Goal: Task Accomplishment & Management: Manage account settings

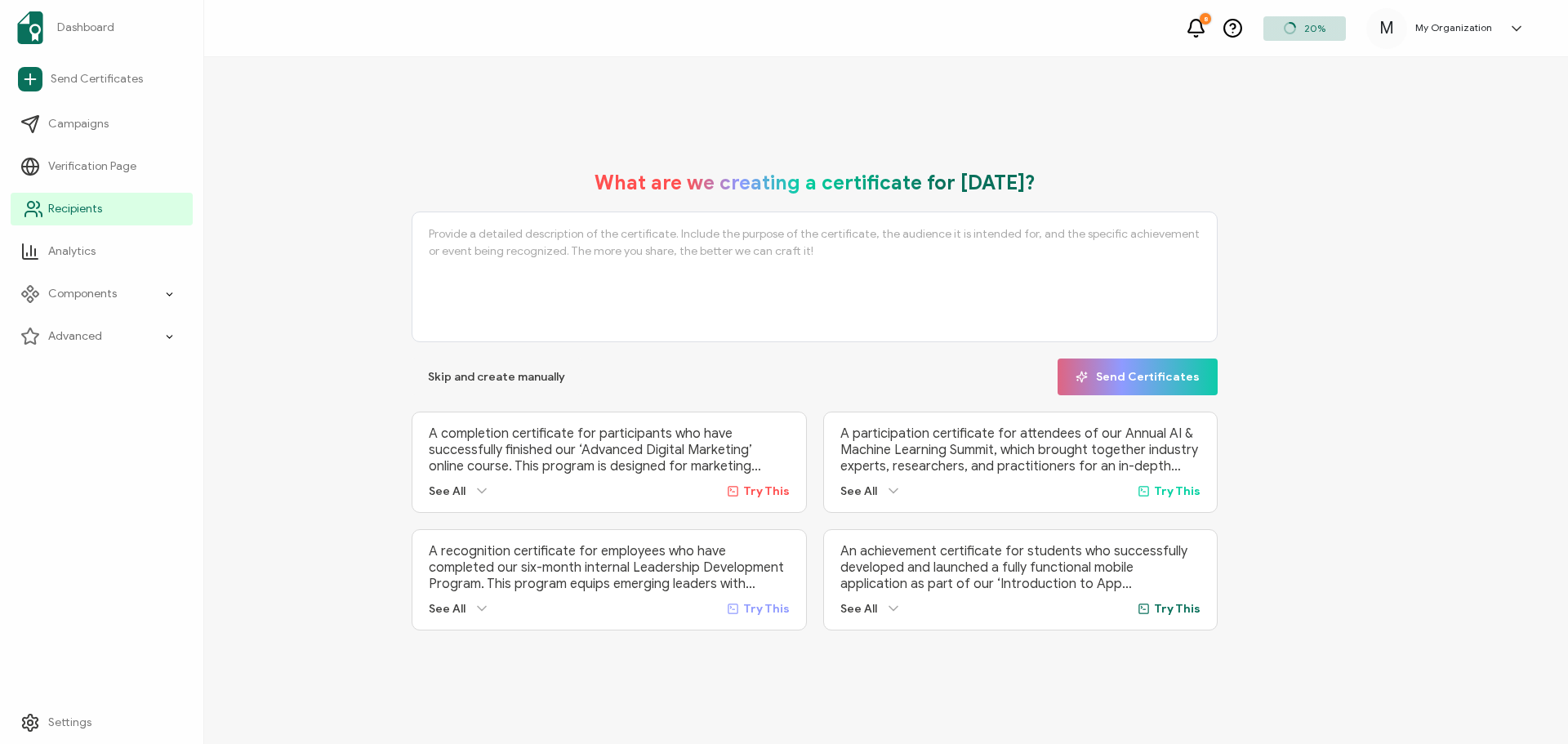
click at [52, 204] on span "Recipients" at bounding box center [75, 209] width 54 height 16
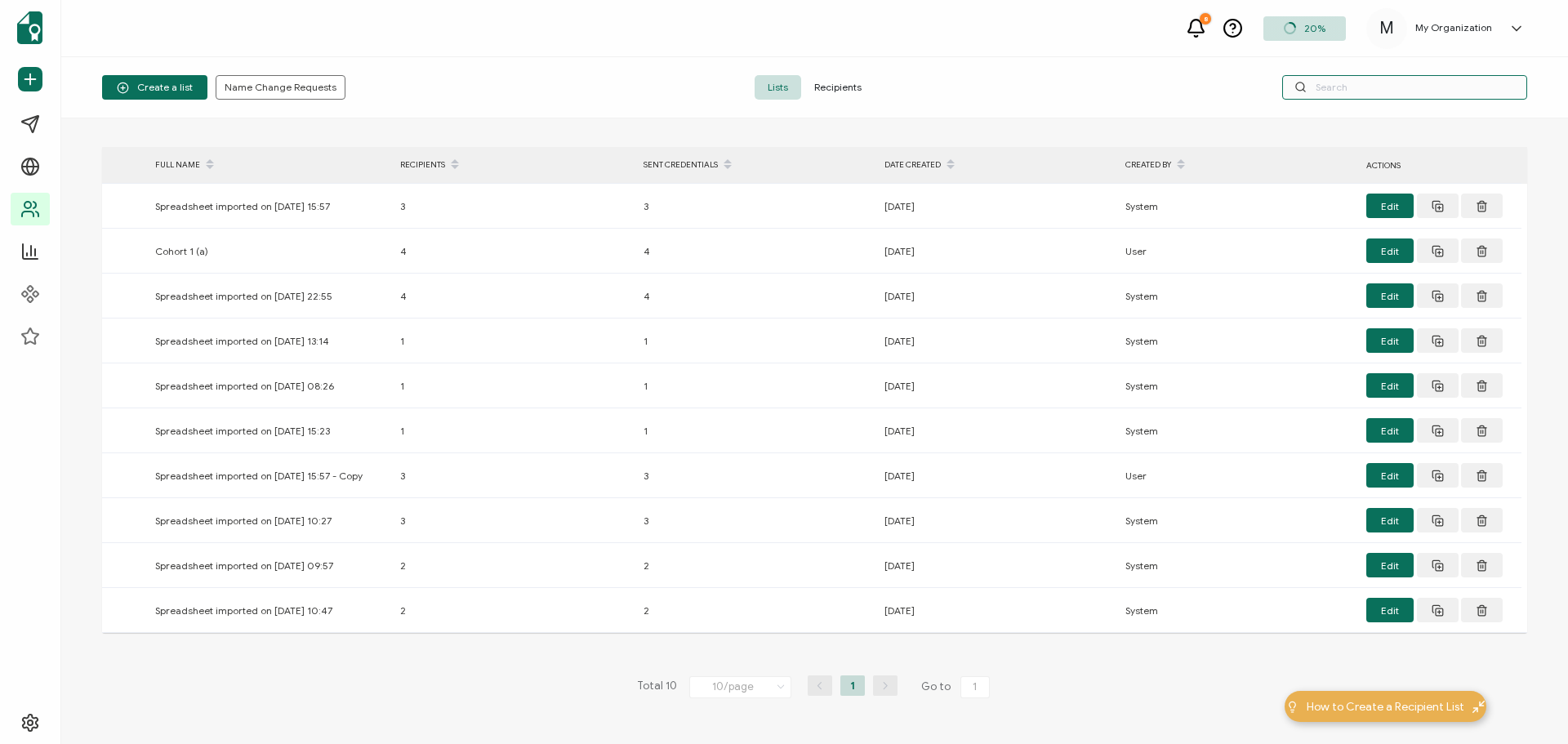
click at [1341, 89] on input "text" at bounding box center [1405, 87] width 245 height 24
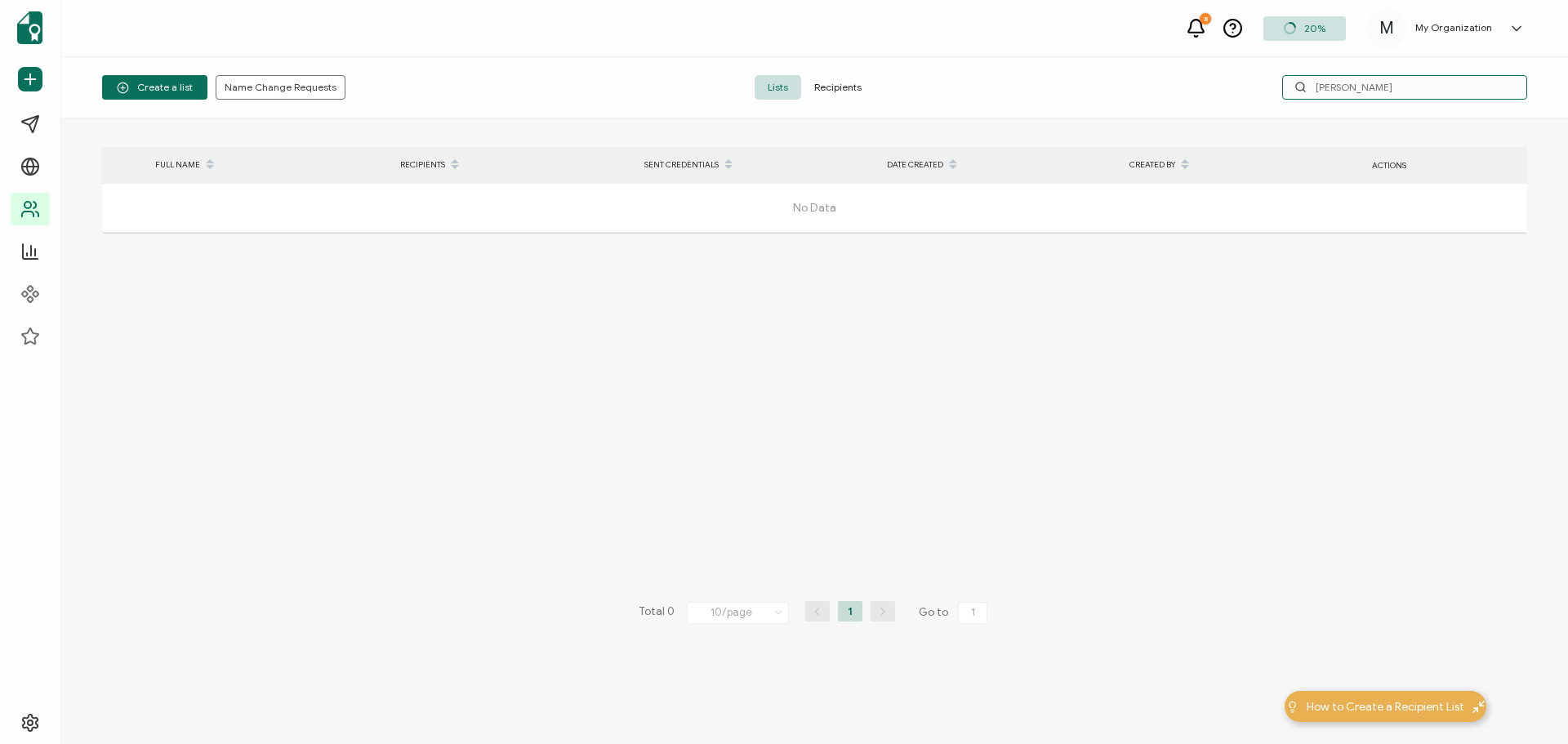
drag, startPoint x: 1353, startPoint y: 82, endPoint x: 1275, endPoint y: 108, distance: 82.2
click at [1275, 108] on div "Create a list Name Change Requests Lists Recipients [PERSON_NAME]" at bounding box center [814, 88] width 1506 height 62
drag, startPoint x: 1348, startPoint y: 84, endPoint x: 1244, endPoint y: 80, distance: 104.1
click at [1244, 80] on div "kaela" at bounding box center [1289, 87] width 475 height 24
click at [1347, 83] on input "kaela" at bounding box center [1405, 87] width 245 height 24
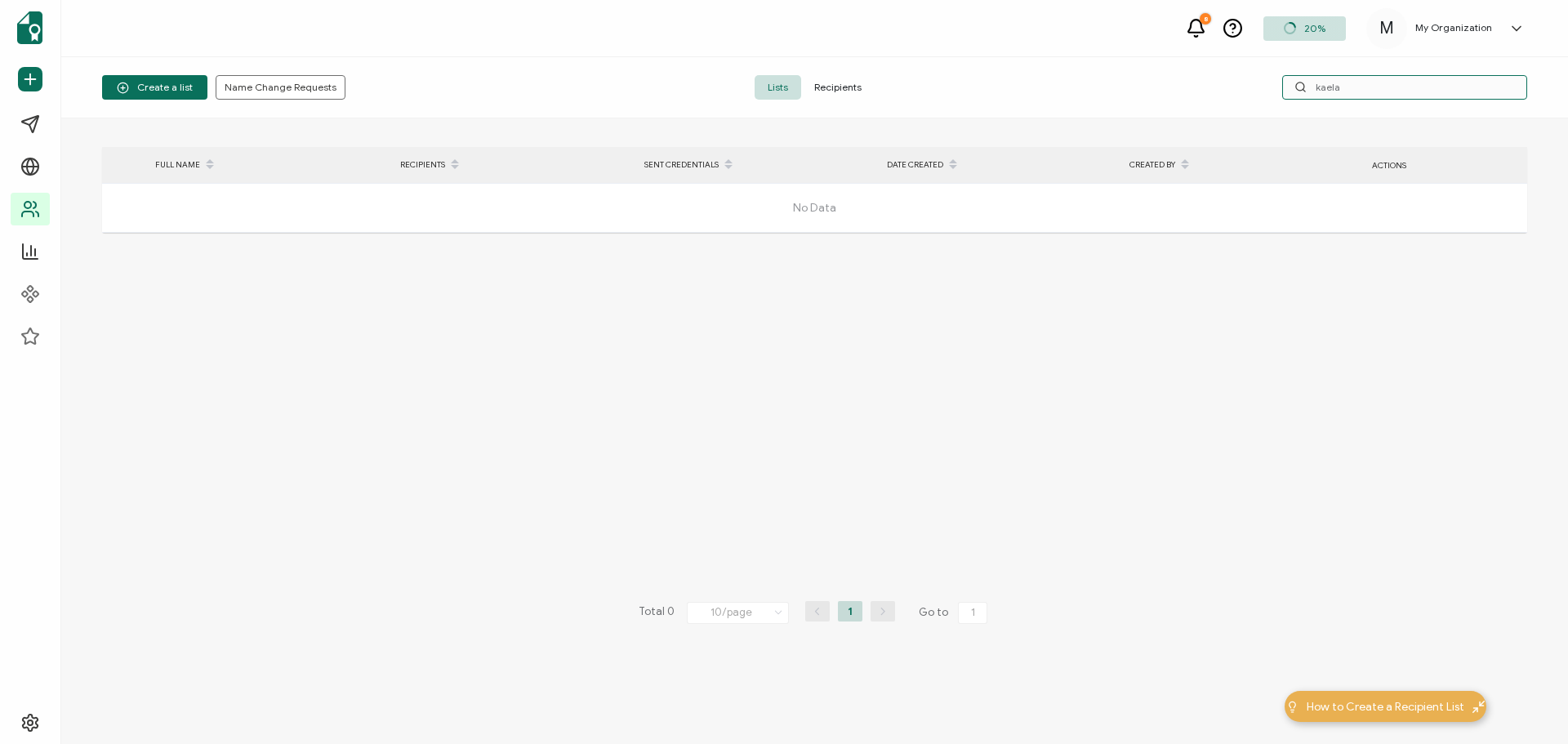
drag, startPoint x: 1392, startPoint y: 84, endPoint x: 1250, endPoint y: 91, distance: 142.2
click at [1273, 86] on div "kaela" at bounding box center [1289, 87] width 475 height 24
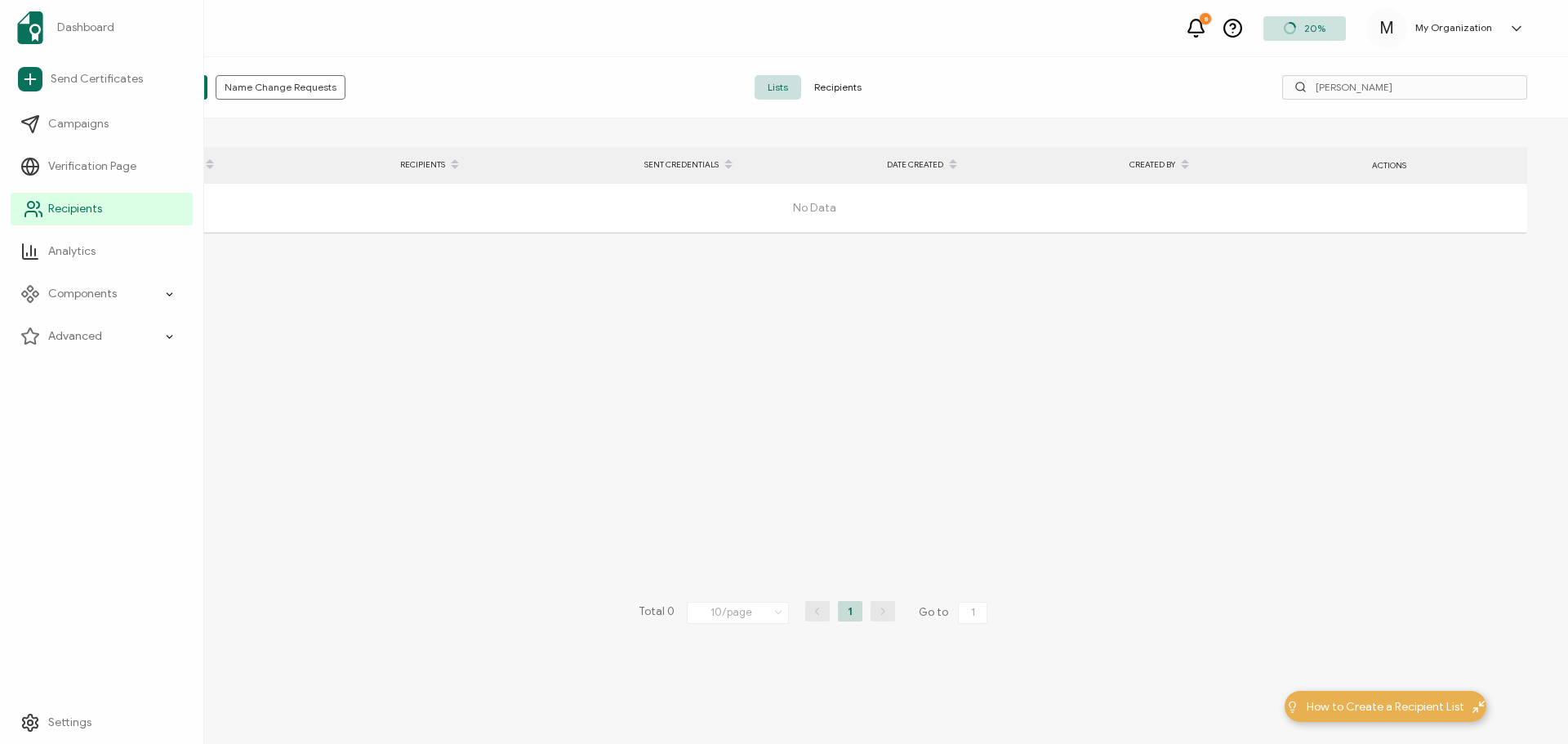
click at [31, 214] on icon at bounding box center [34, 209] width 20 height 20
click at [78, 208] on span "Recipients" at bounding box center [75, 209] width 54 height 16
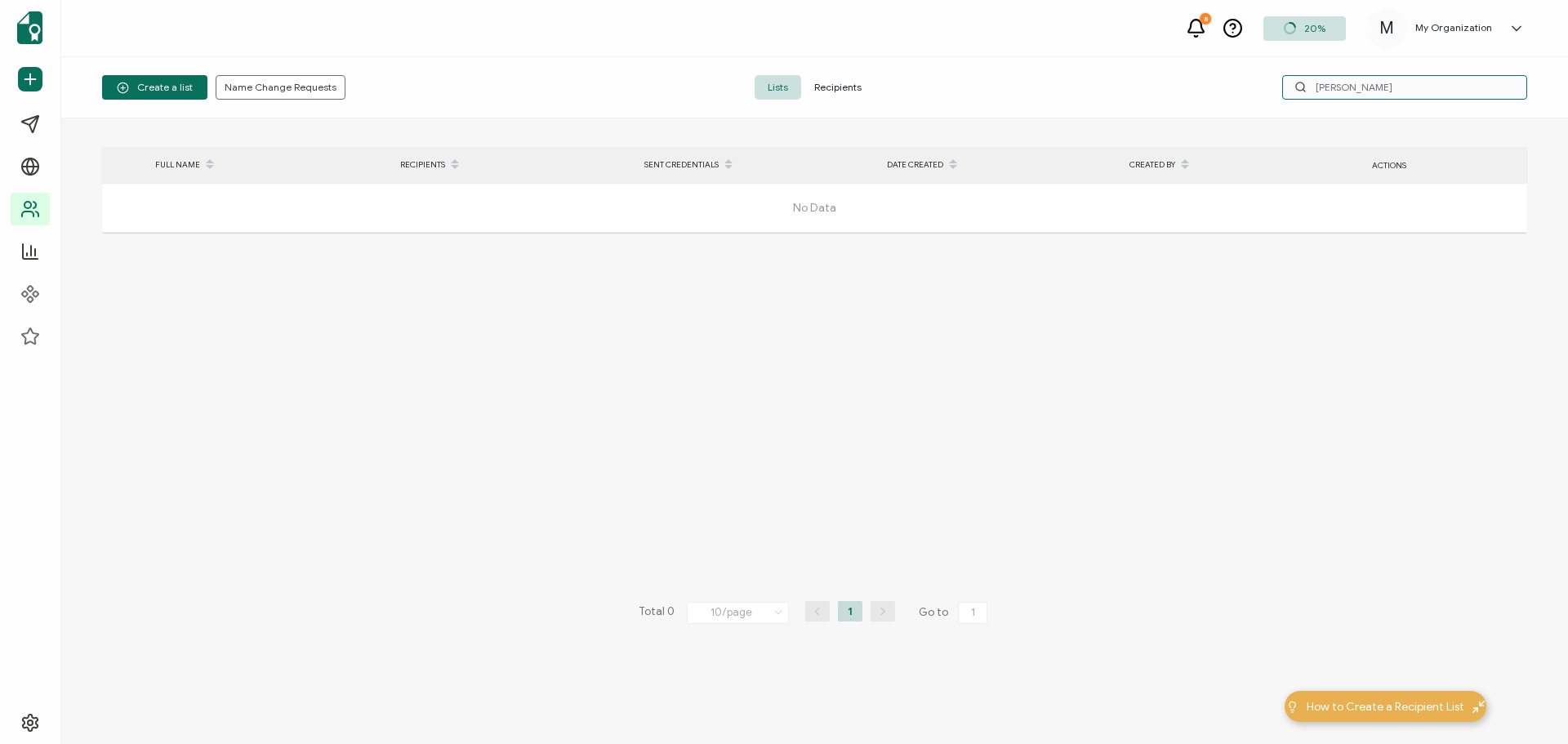
click at [1391, 76] on input "[PERSON_NAME]" at bounding box center [1405, 87] width 245 height 24
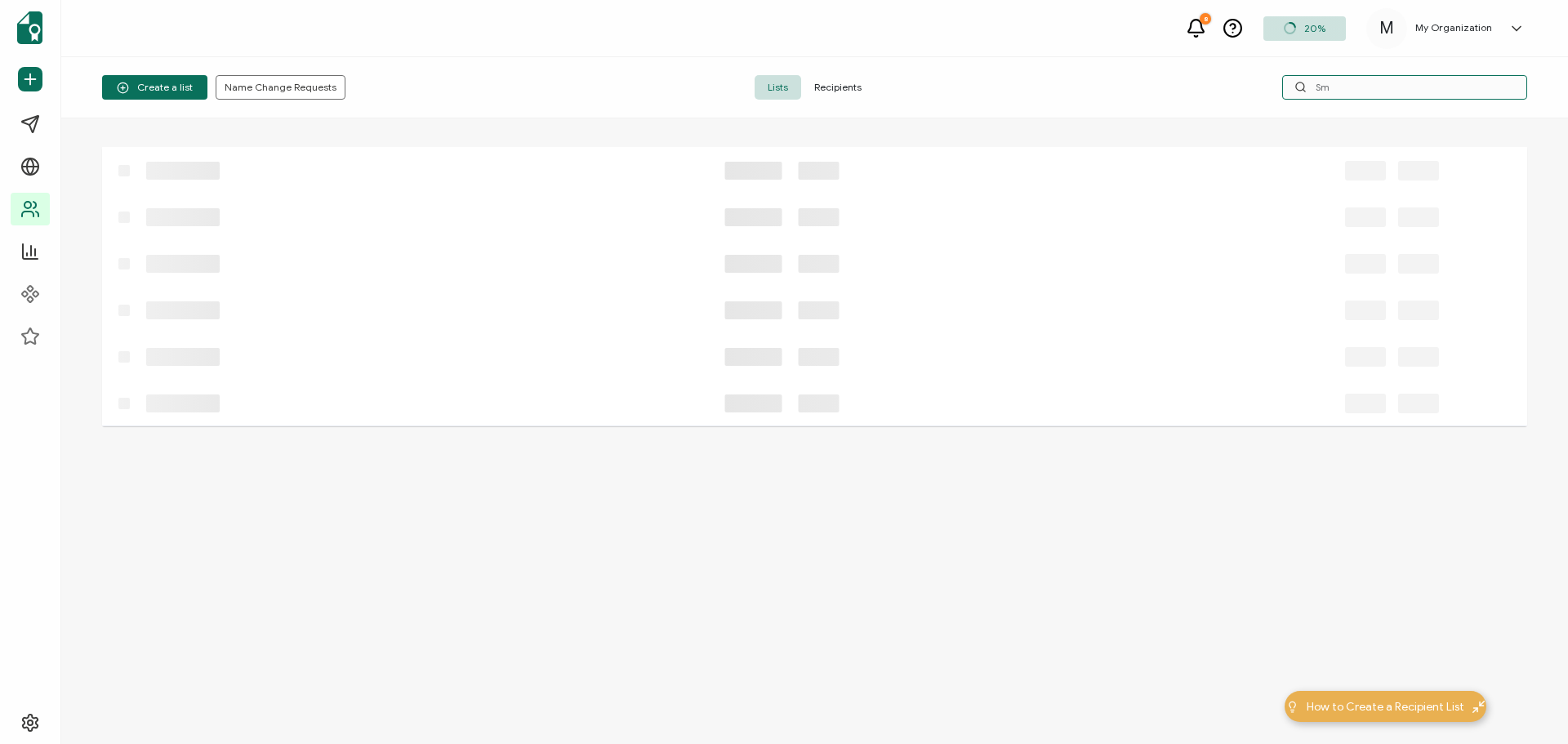
type input "S"
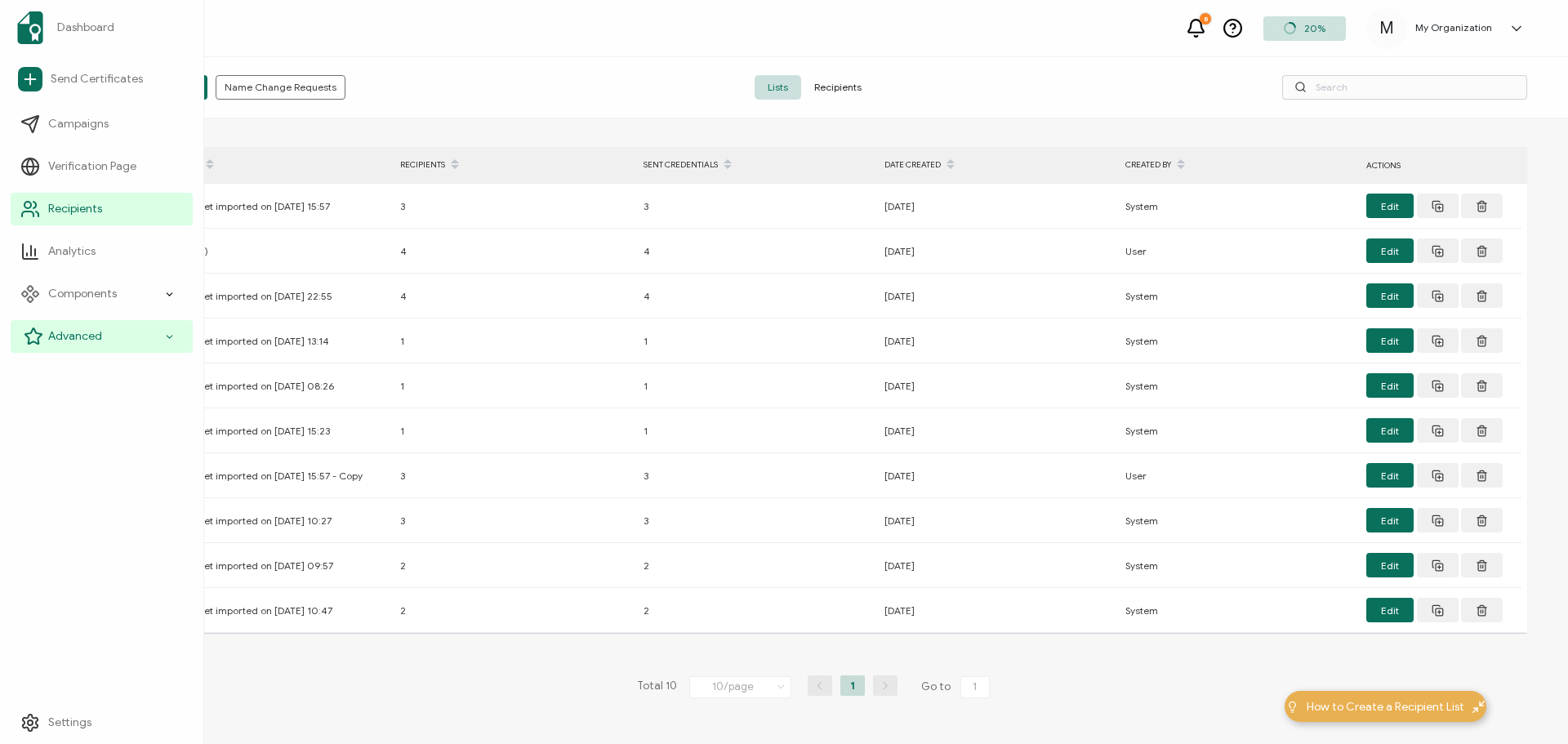
click at [71, 334] on span "Advanced" at bounding box center [75, 337] width 54 height 16
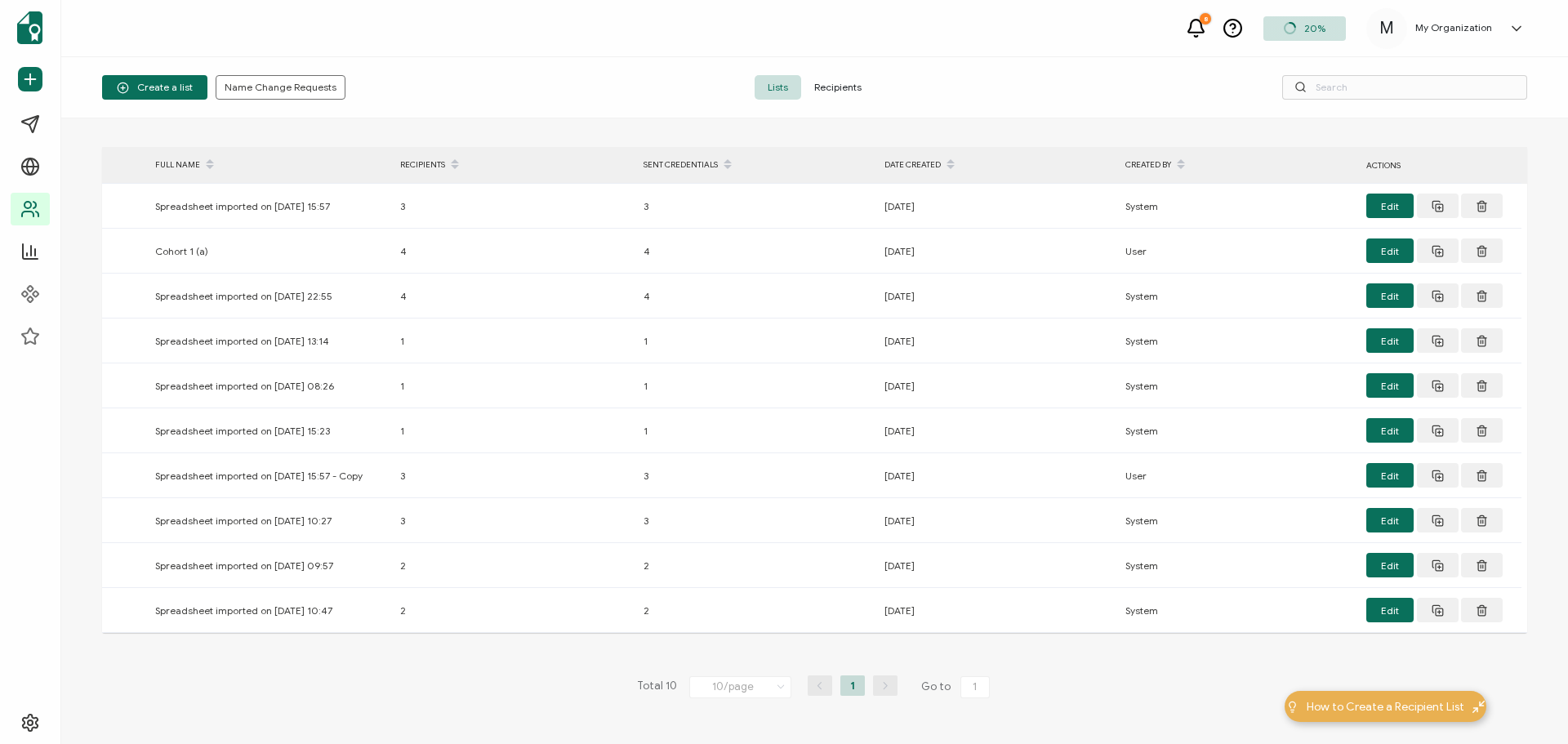
click at [832, 83] on span "Recipients" at bounding box center [838, 87] width 73 height 24
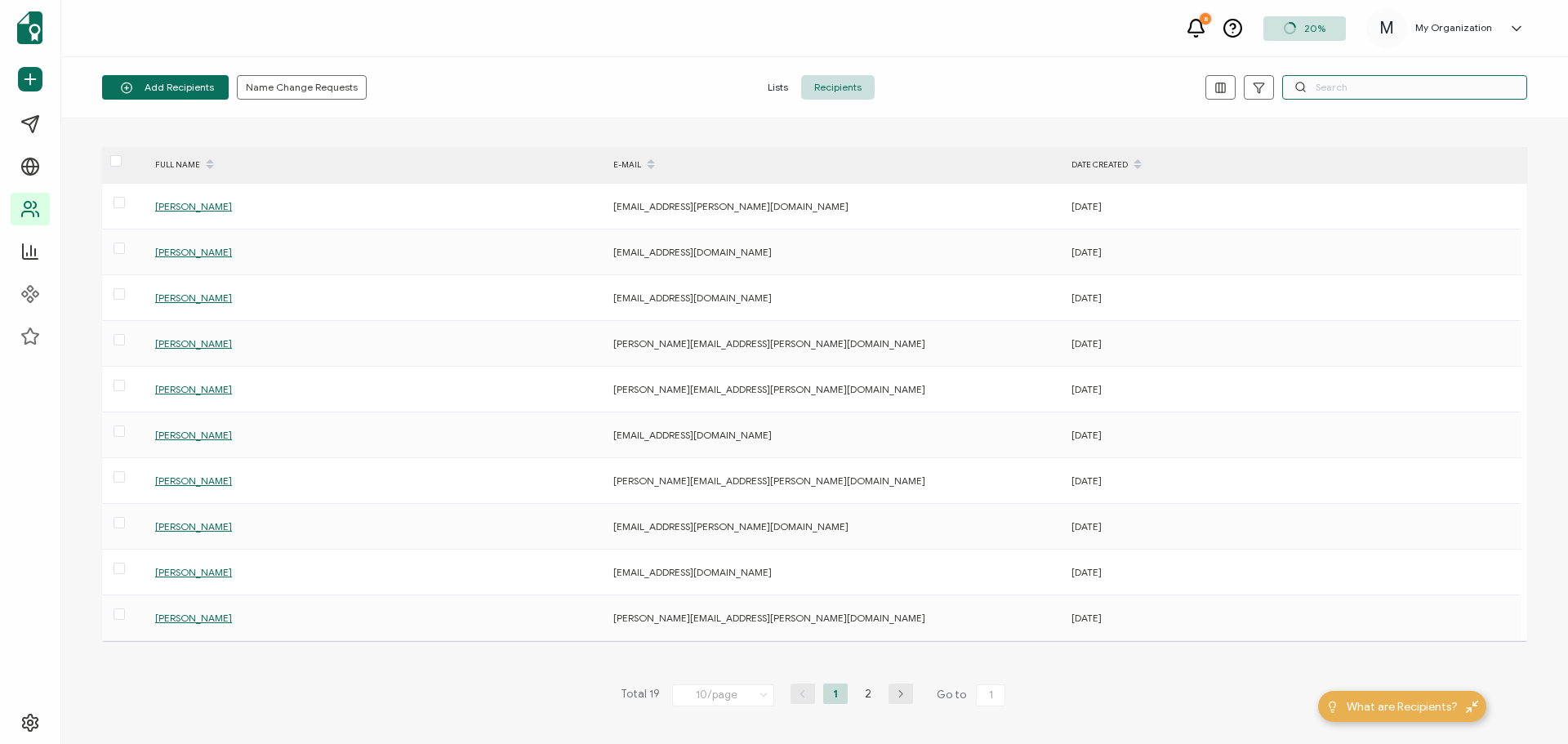
click at [1340, 89] on input "text" at bounding box center [1405, 87] width 245 height 24
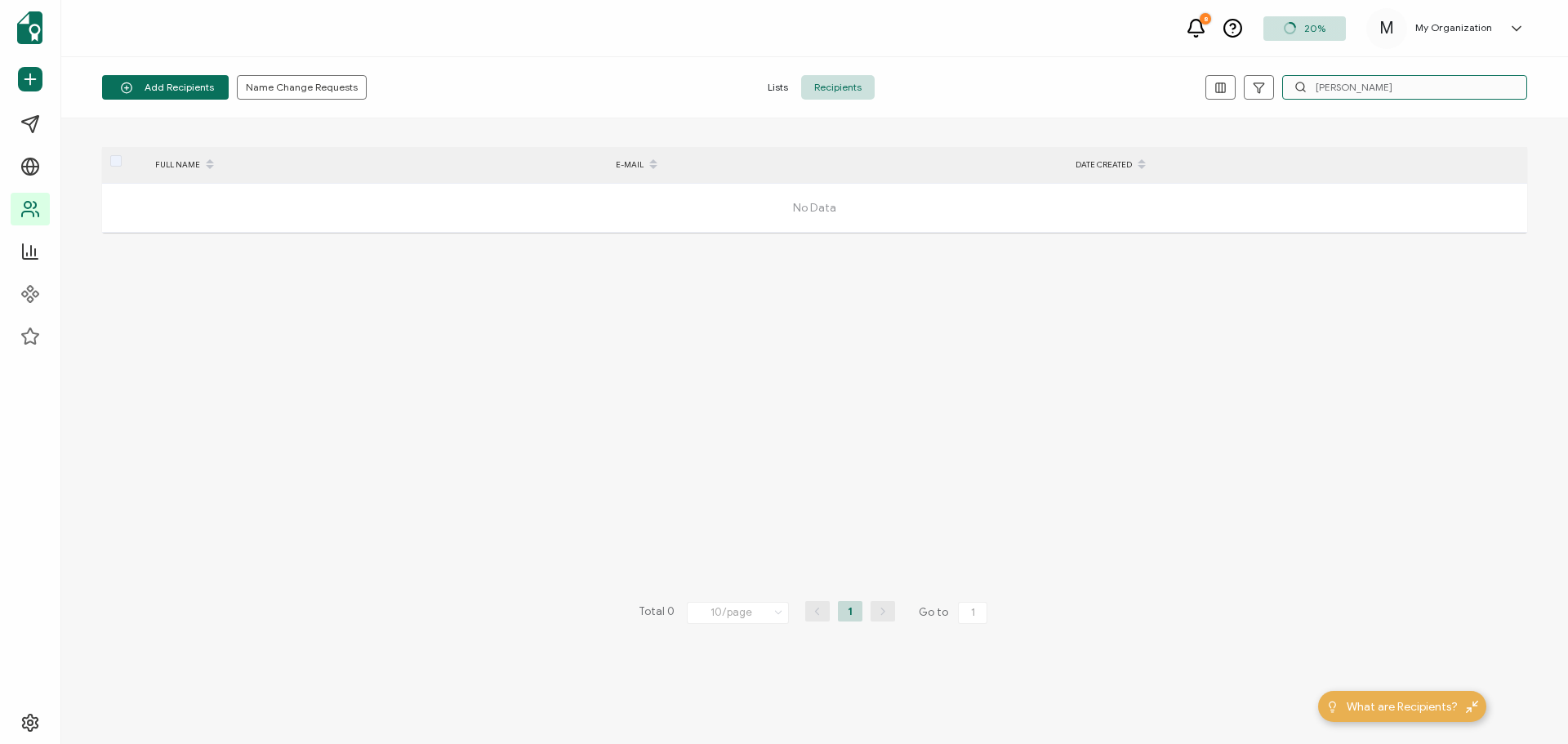
drag, startPoint x: 1353, startPoint y: 86, endPoint x: 1272, endPoint y: 46, distance: 90.3
click at [1235, 69] on div "Add Recipients Upload Spreadsheet Add a Single Recipient Name Change Requests L…" at bounding box center [814, 88] width 1506 height 62
type input "[PERSON_NAME]"
